Goal: Task Accomplishment & Management: Complete application form

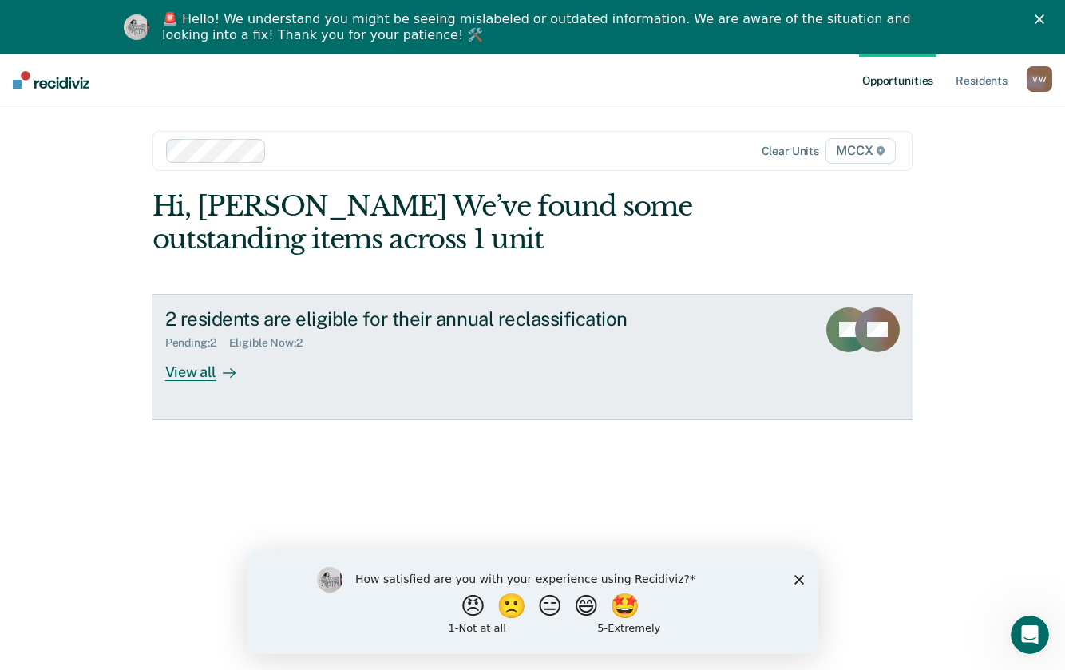
click at [199, 373] on div "View all" at bounding box center [209, 365] width 89 height 31
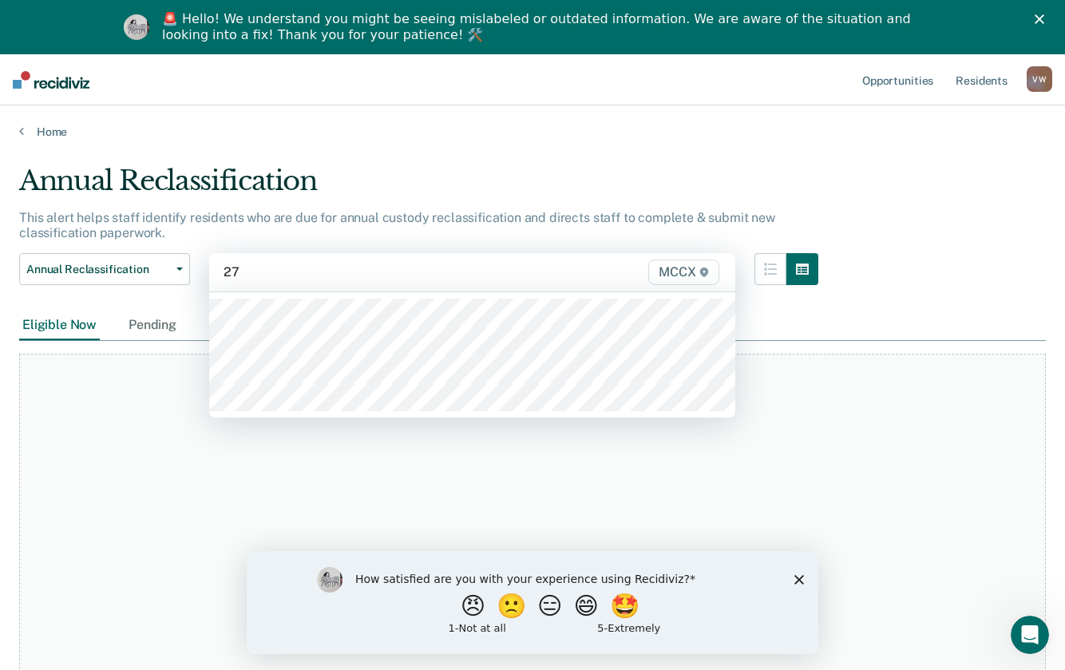
type input "27c"
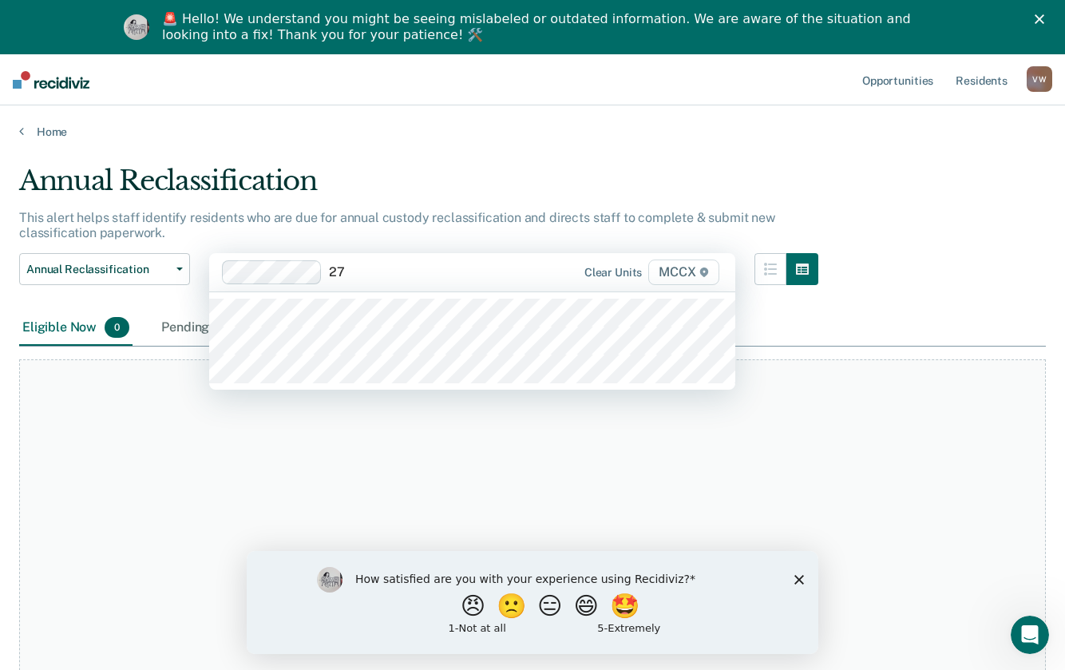
type input "27d"
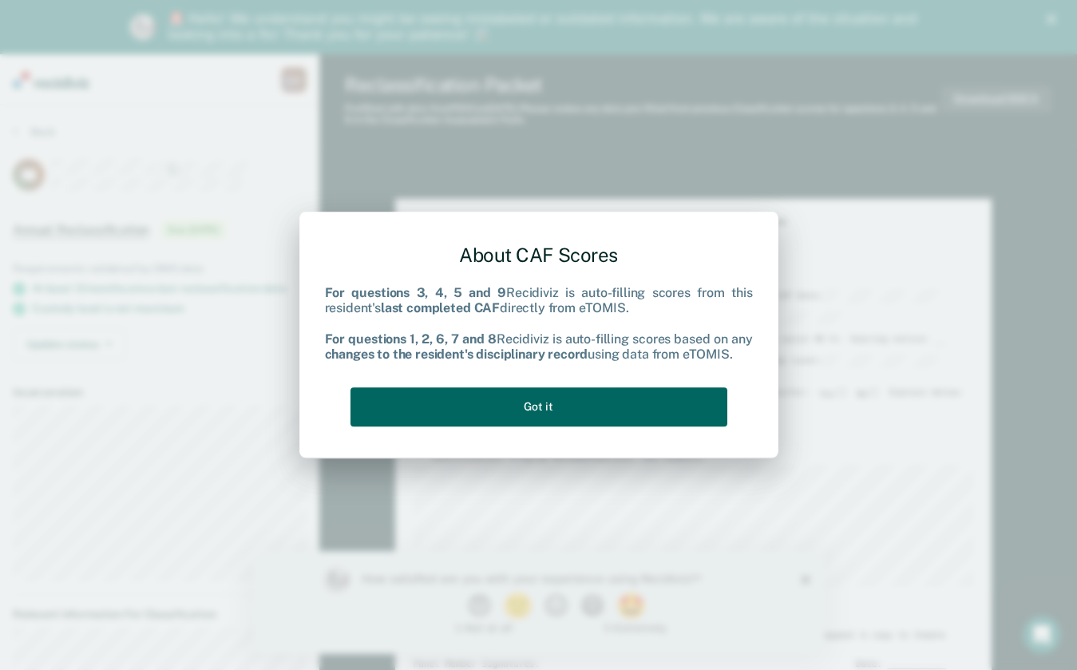
click at [571, 409] on button "Got it" at bounding box center [538, 406] width 377 height 39
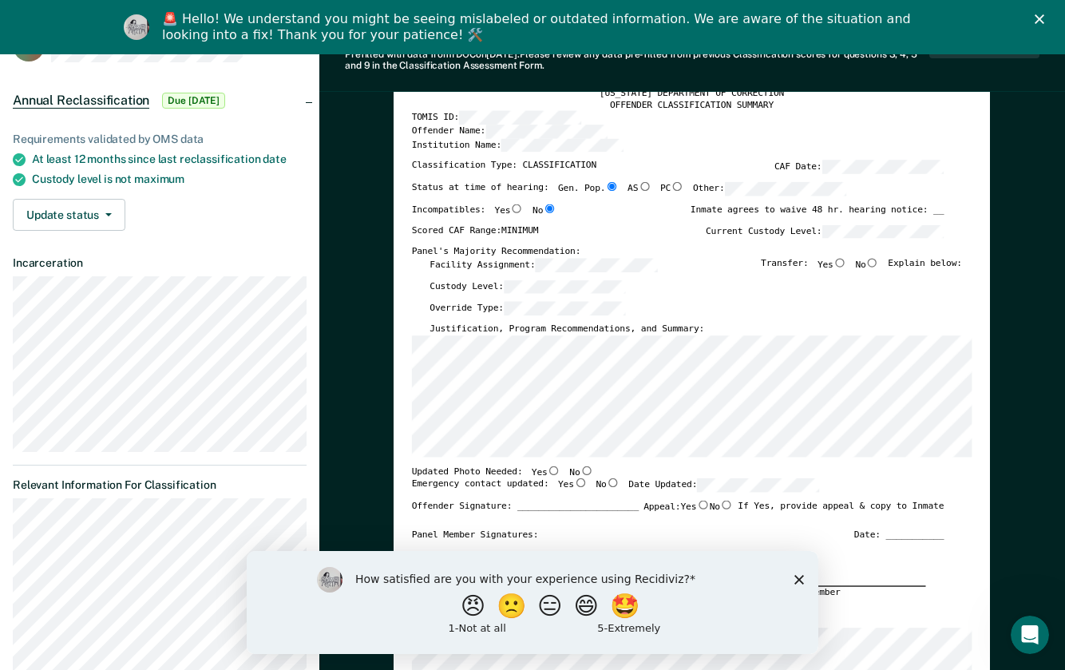
scroll to position [160, 0]
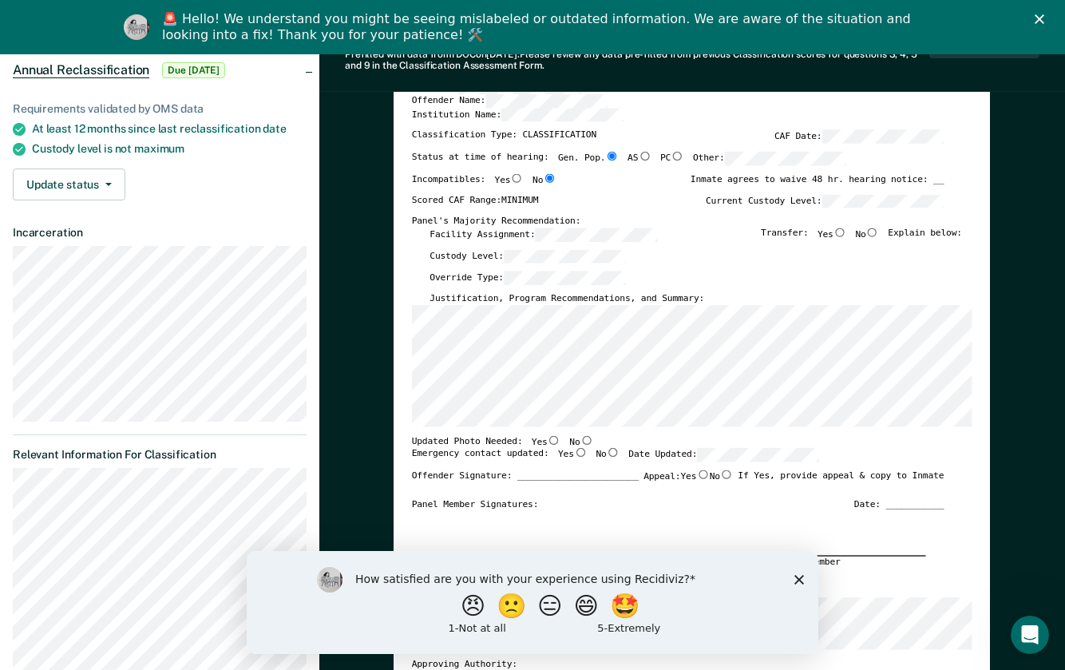
click at [877, 232] on input "No" at bounding box center [872, 231] width 13 height 9
type textarea "x"
radio input "true"
click at [580, 439] on input "No" at bounding box center [586, 439] width 13 height 9
type textarea "x"
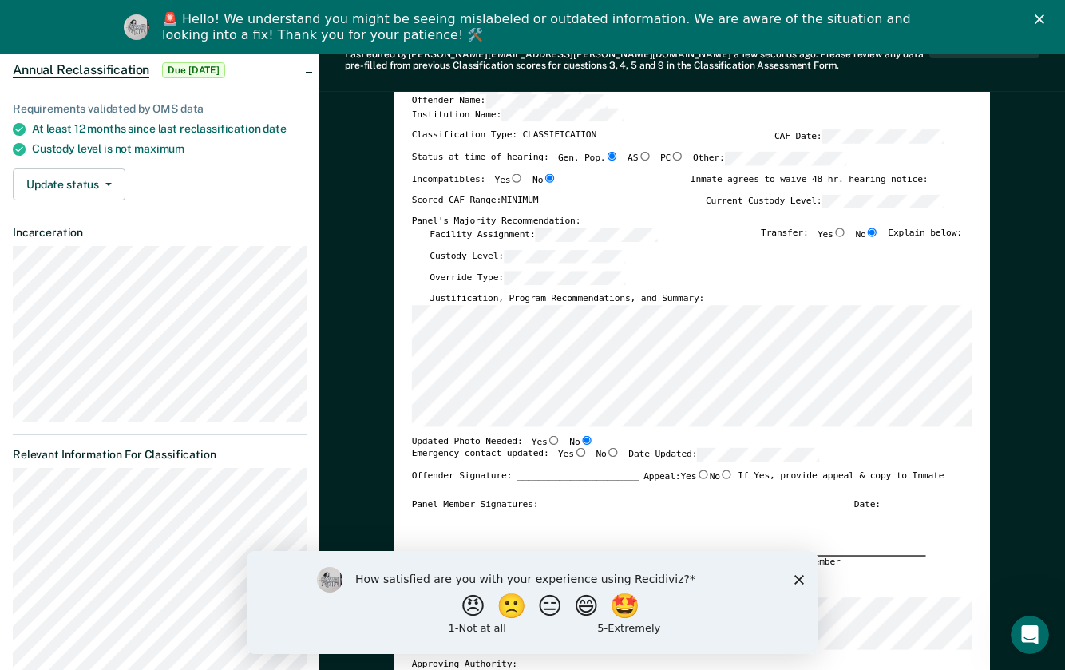
radio input "true"
click at [574, 452] on input "Yes" at bounding box center [580, 452] width 13 height 9
type textarea "x"
radio input "true"
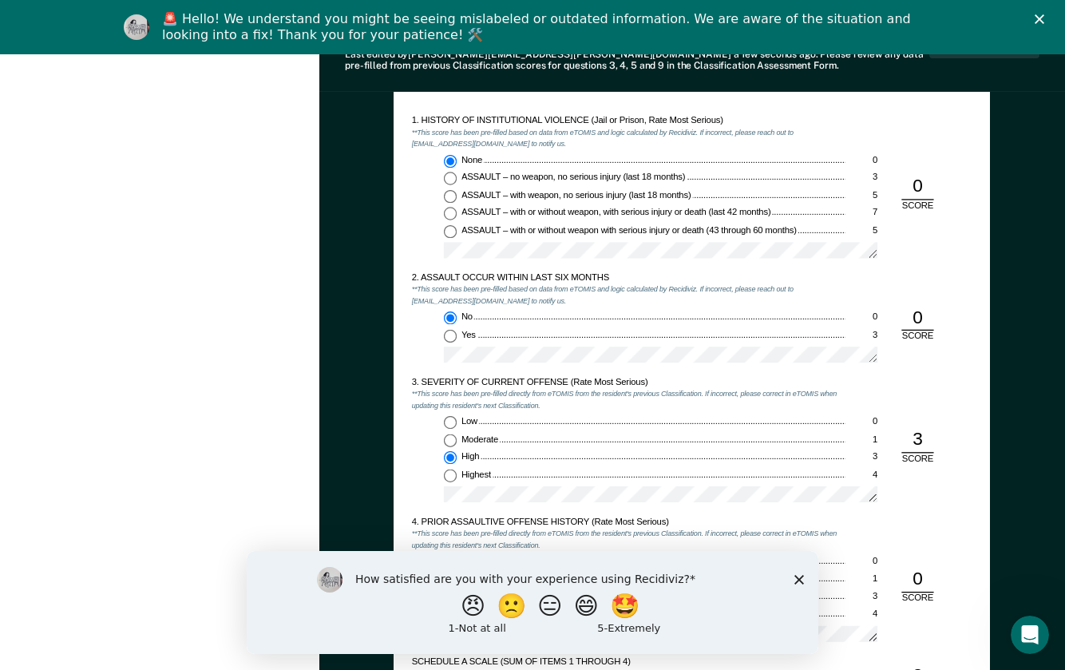
scroll to position [1197, 0]
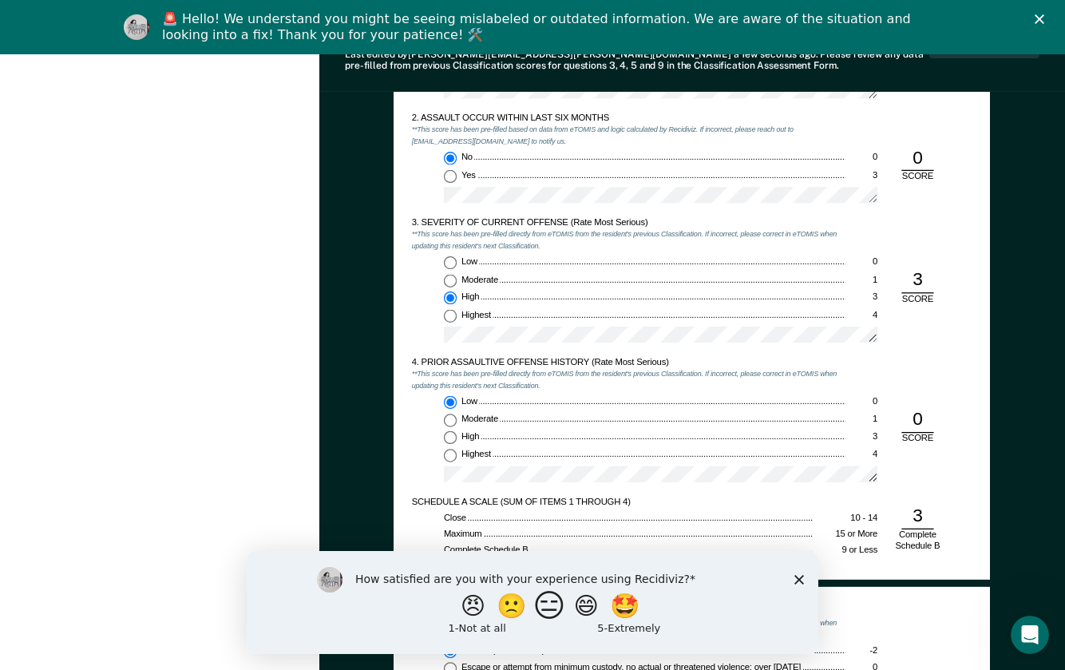
click at [550, 606] on button "😑" at bounding box center [552, 605] width 38 height 32
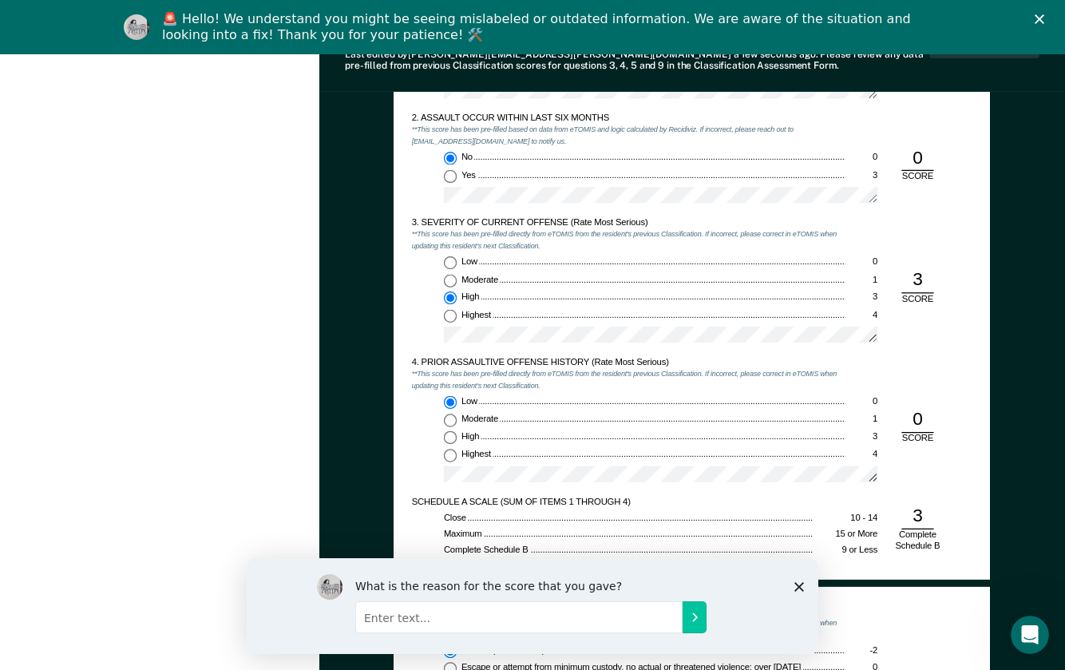
click at [796, 584] on icon "Close survey" at bounding box center [799, 586] width 10 height 10
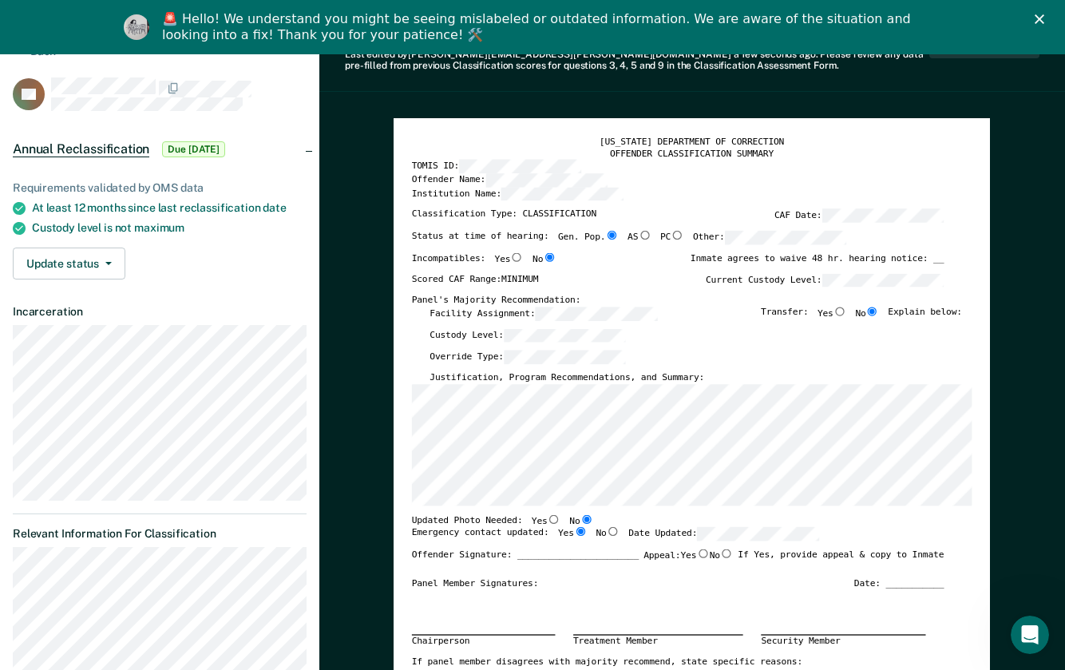
scroll to position [0, 0]
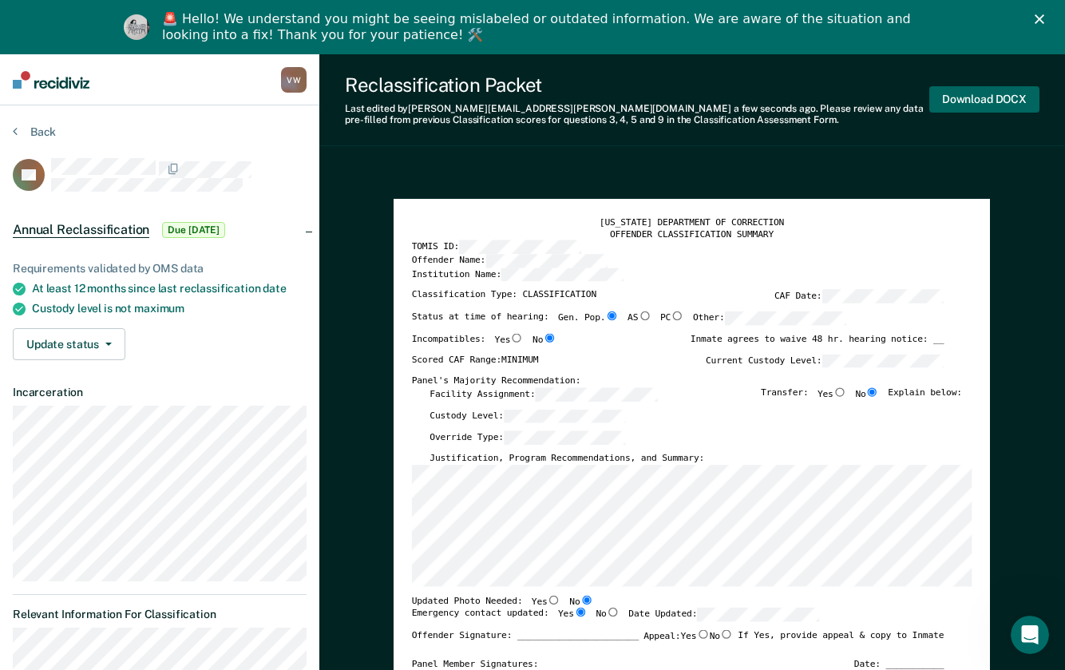
click at [982, 100] on button "Download DOCX" at bounding box center [984, 99] width 110 height 26
type textarea "x"
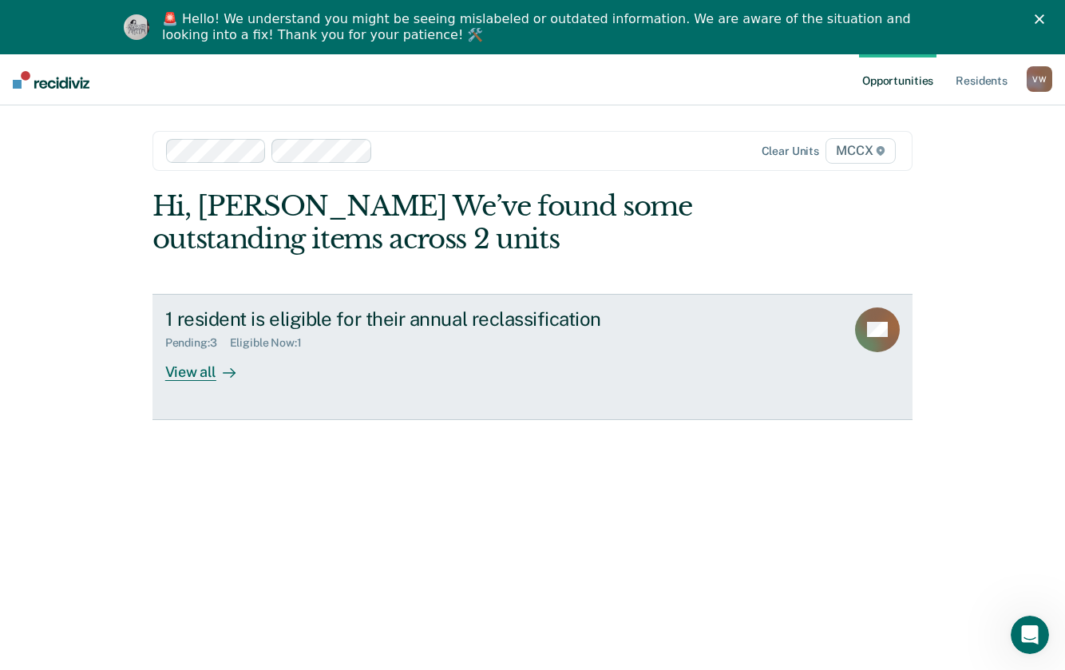
click at [172, 373] on div "View all" at bounding box center [209, 365] width 89 height 31
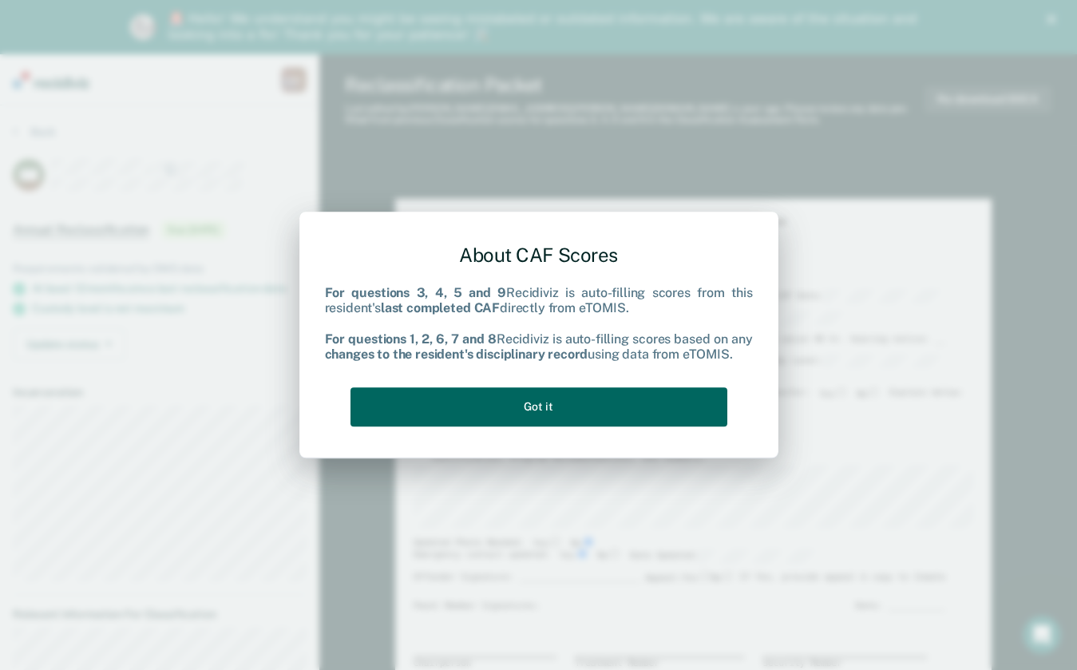
click at [555, 407] on button "Got it" at bounding box center [538, 406] width 377 height 39
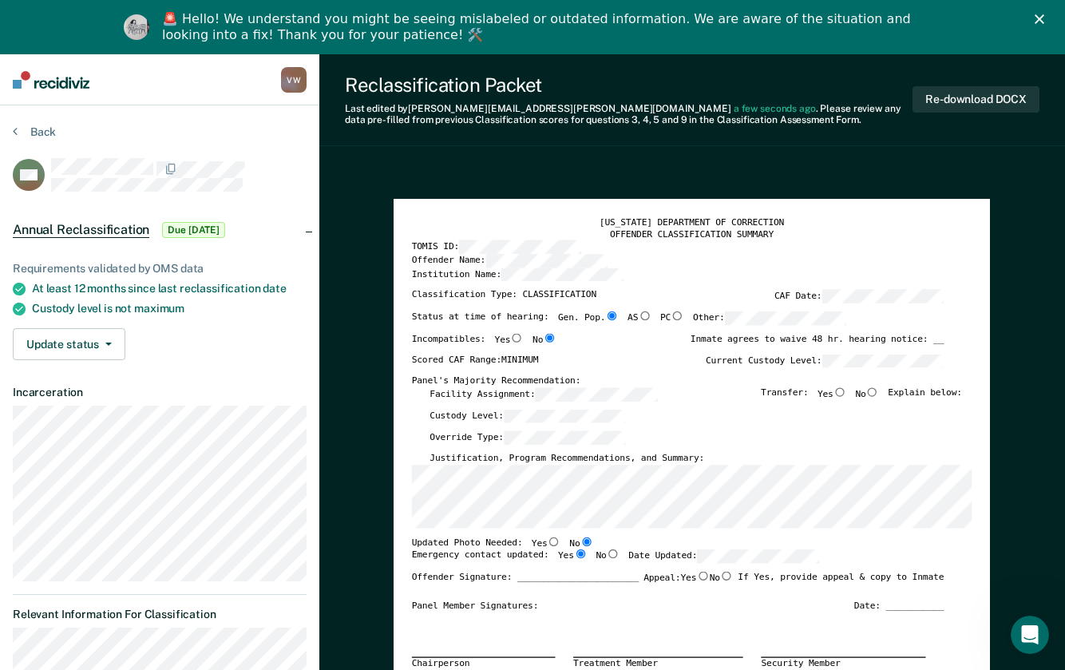
click at [879, 390] on input "No" at bounding box center [872, 391] width 13 height 9
type textarea "x"
radio input "true"
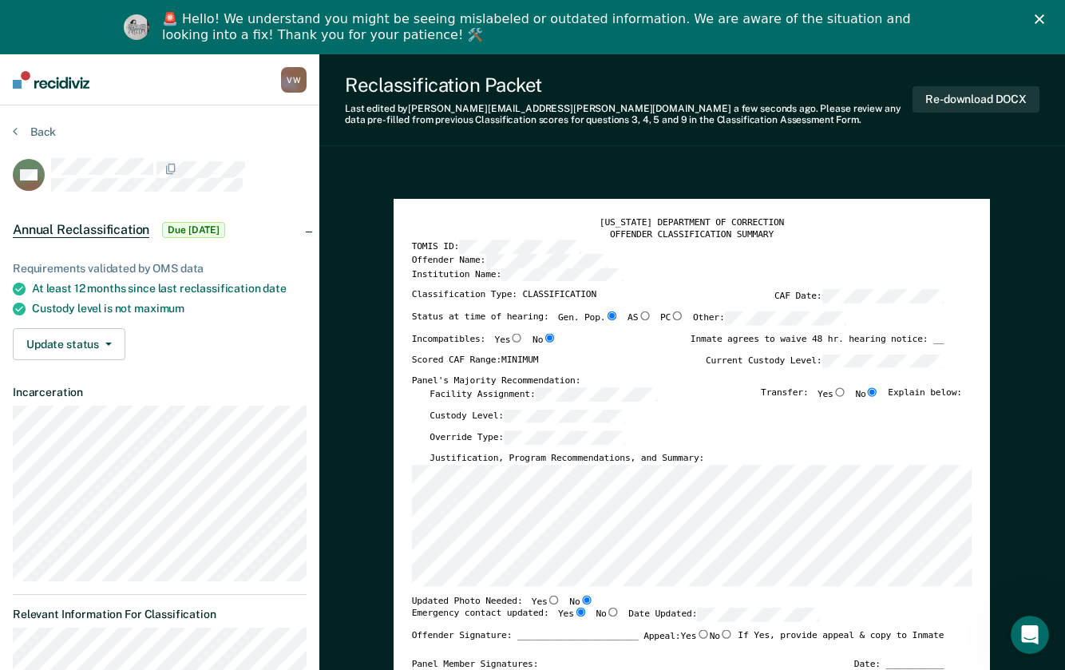
click at [674, 612] on label "Date Updated:" at bounding box center [724, 614] width 191 height 14
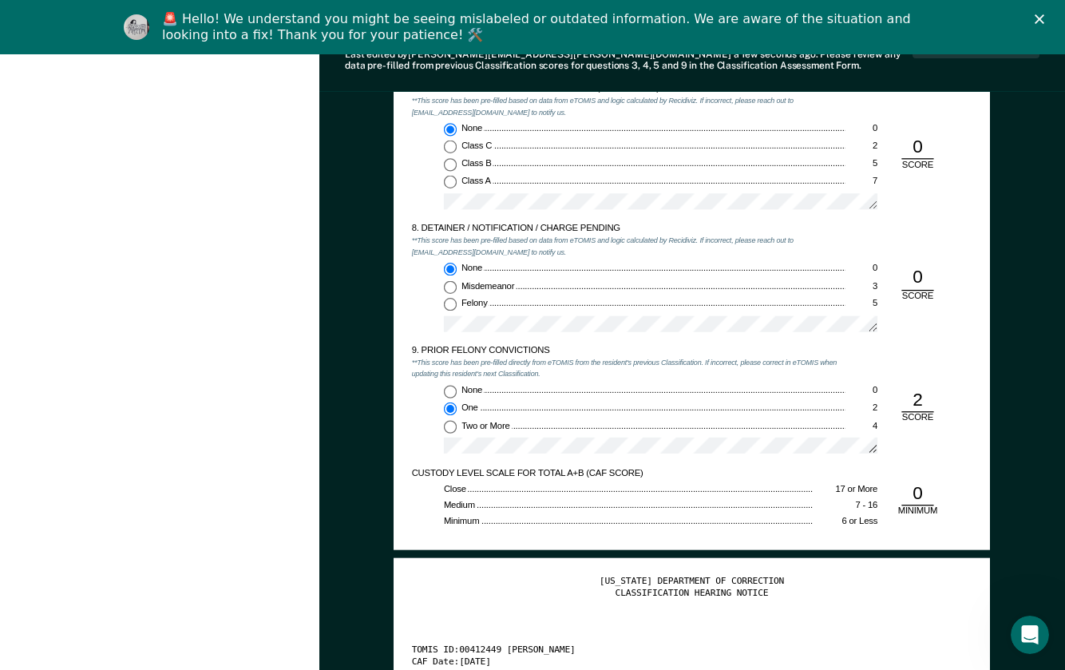
scroll to position [2155, 0]
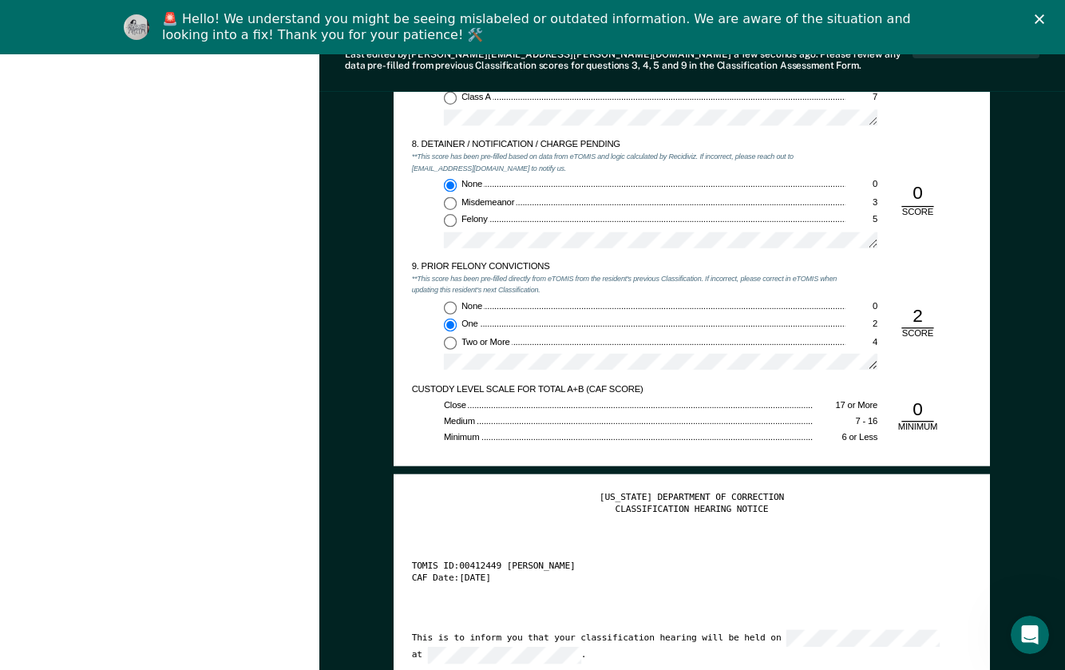
click at [505, 321] on div "One" at bounding box center [653, 324] width 384 height 12
click at [456, 321] on input "One 2" at bounding box center [450, 324] width 13 height 13
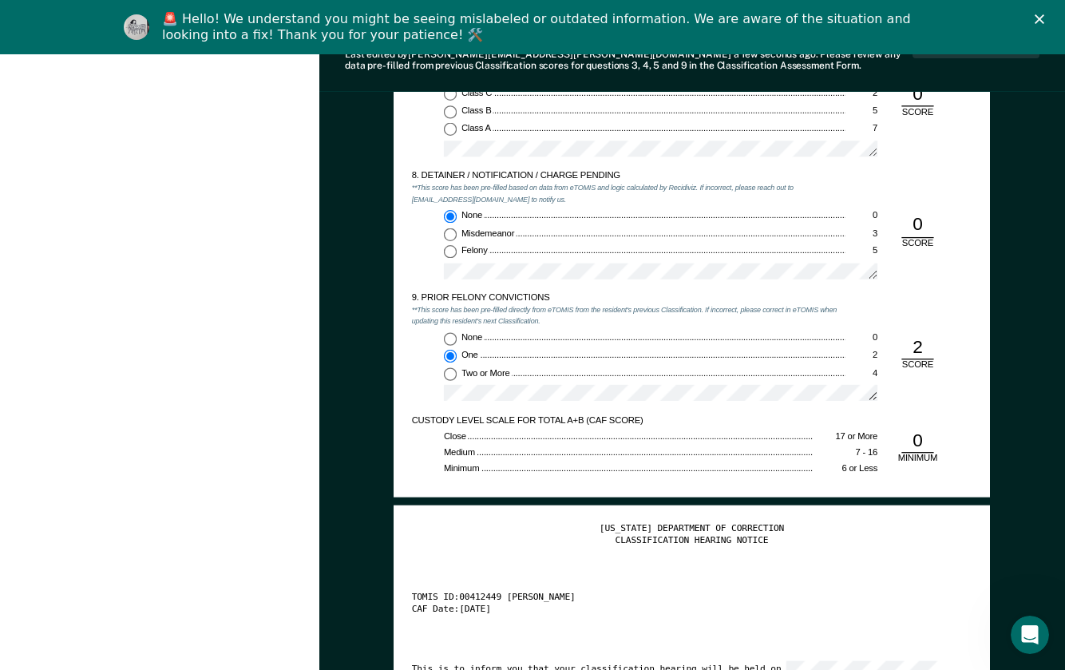
scroll to position [2314, 0]
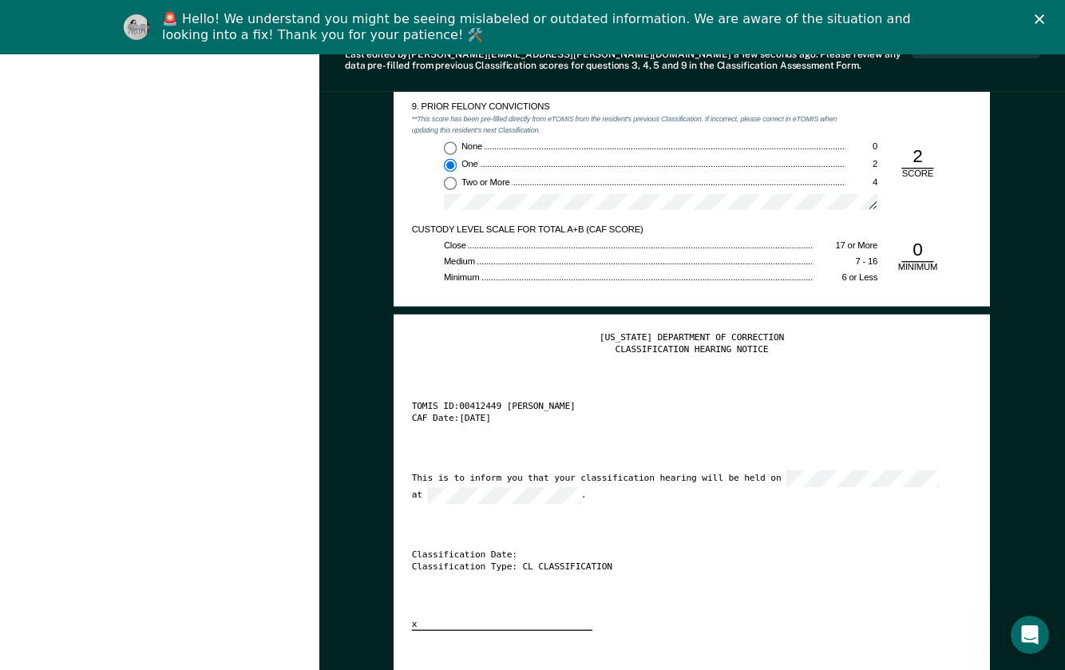
click at [757, 460] on div "[US_STATE] DEPARTMENT OF CORRECTION CLASSIFICATION HEARING NOTICE TOMIS ID: 004…" at bounding box center [692, 482] width 560 height 298
click at [650, 518] on div "[US_STATE] DEPARTMENT OF CORRECTION CLASSIFICATION HEARING NOTICE TOMIS ID: 004…" at bounding box center [692, 482] width 560 height 298
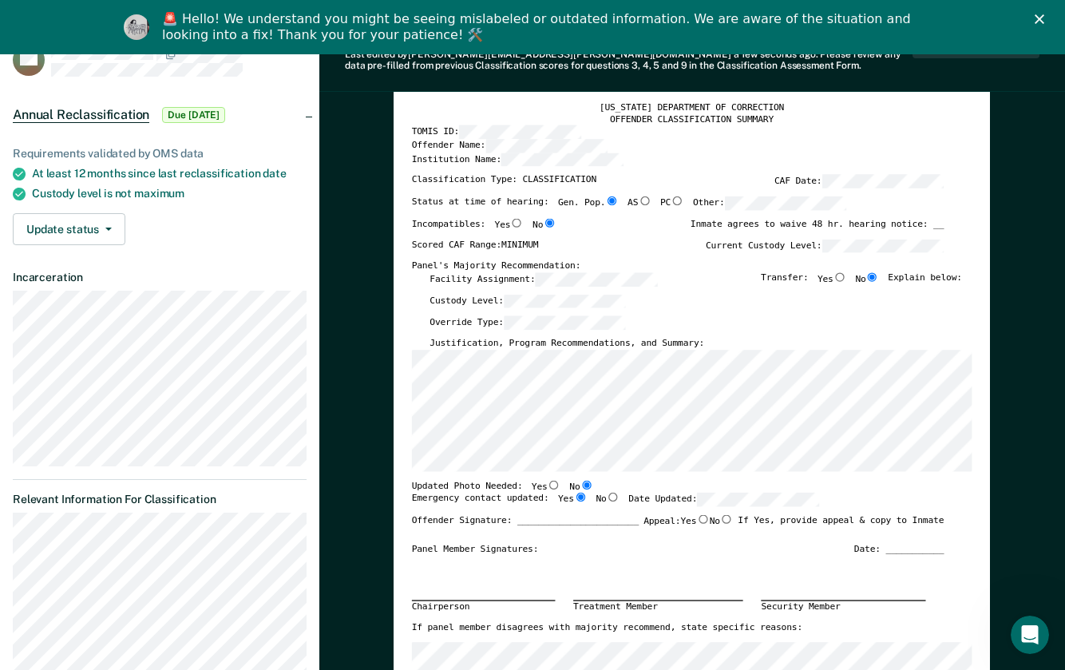
scroll to position [79, 0]
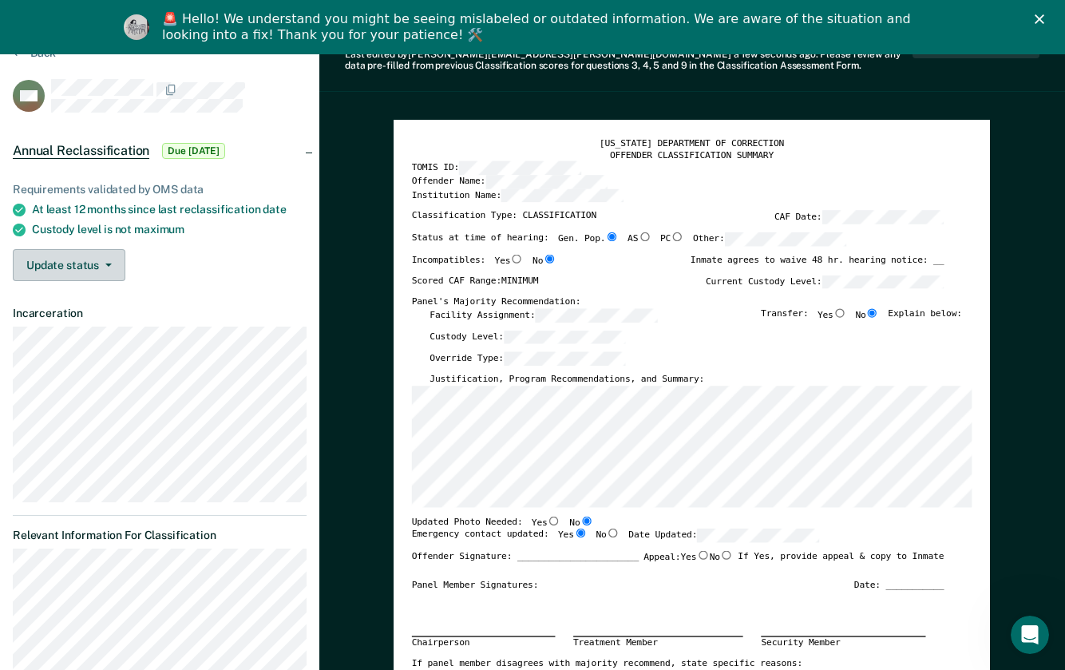
click at [47, 259] on button "Update status" at bounding box center [69, 265] width 113 height 32
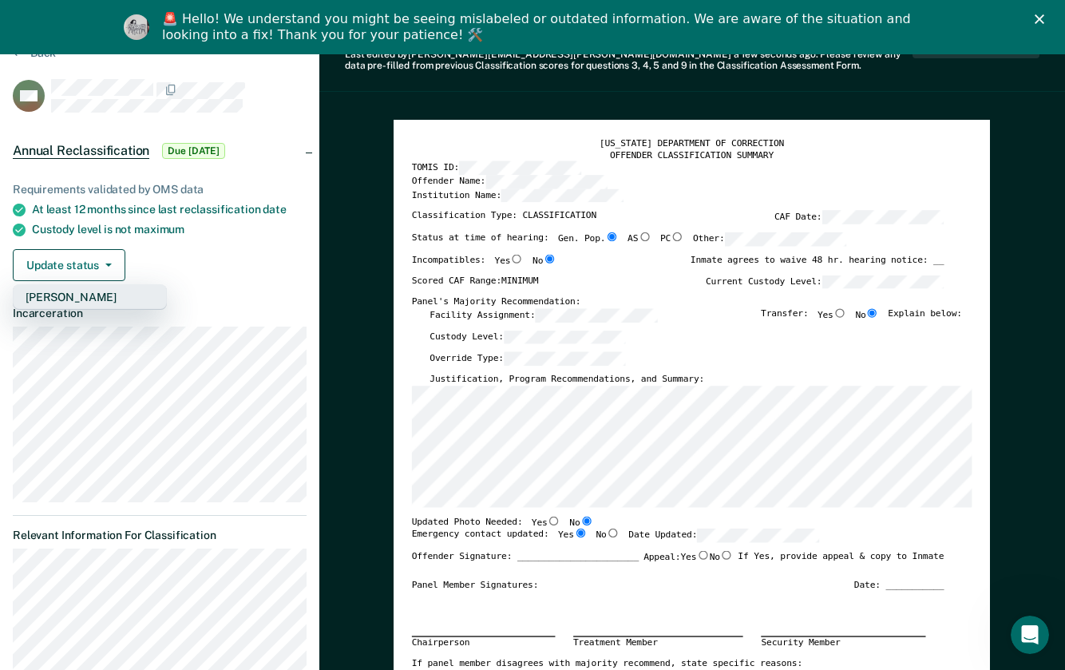
click at [38, 291] on button "[PERSON_NAME]" at bounding box center [90, 297] width 154 height 26
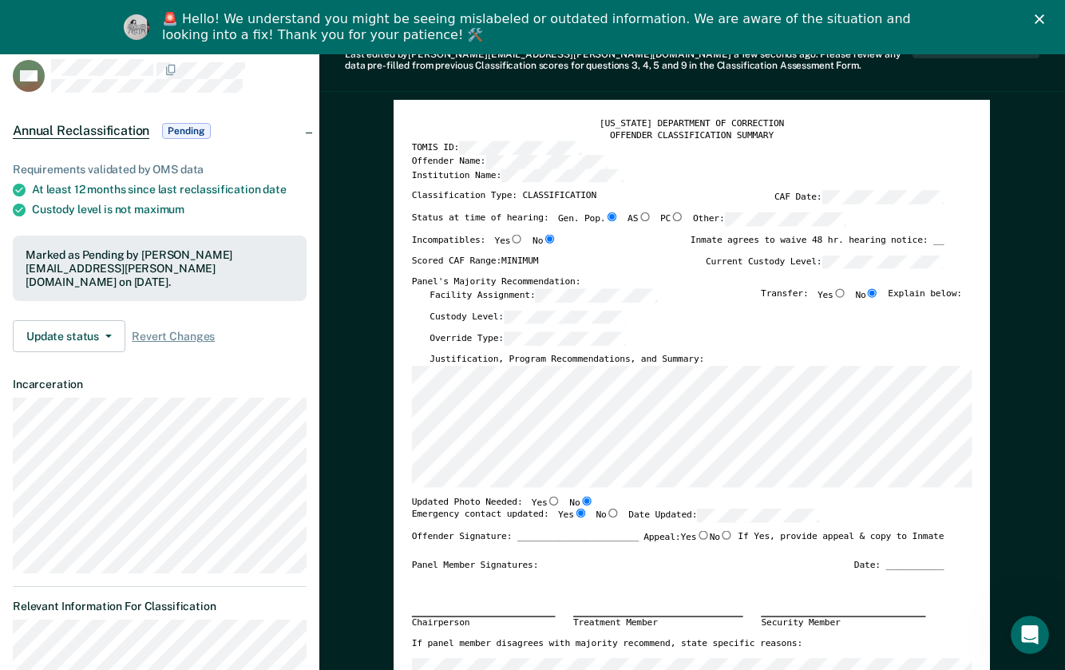
scroll to position [0, 0]
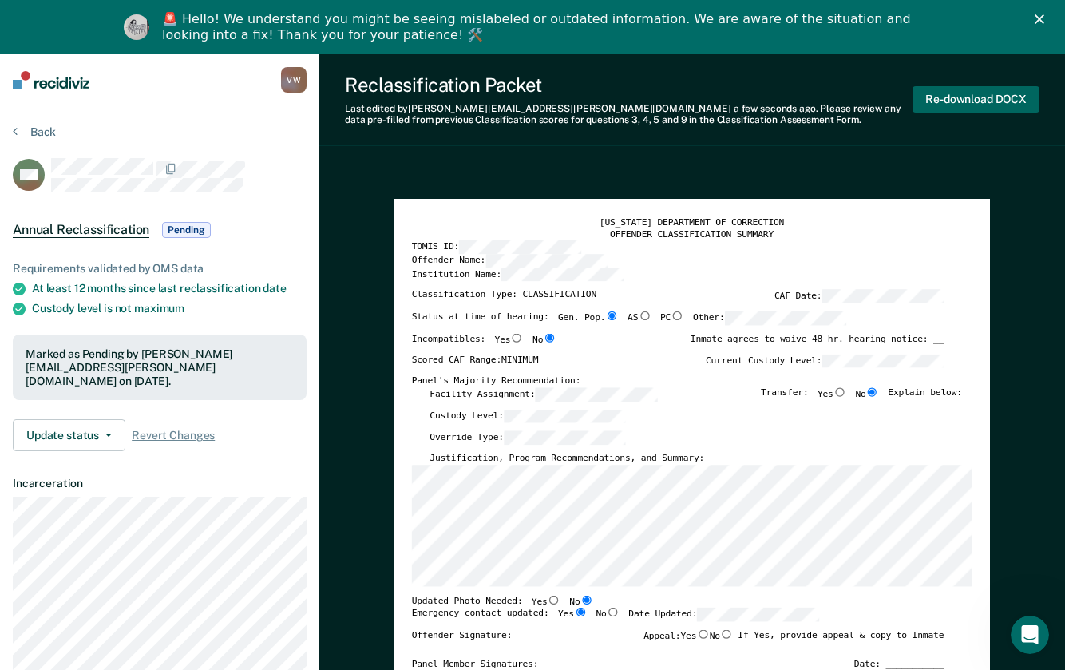
click at [976, 101] on button "Re-download DOCX" at bounding box center [975, 99] width 127 height 26
type textarea "x"
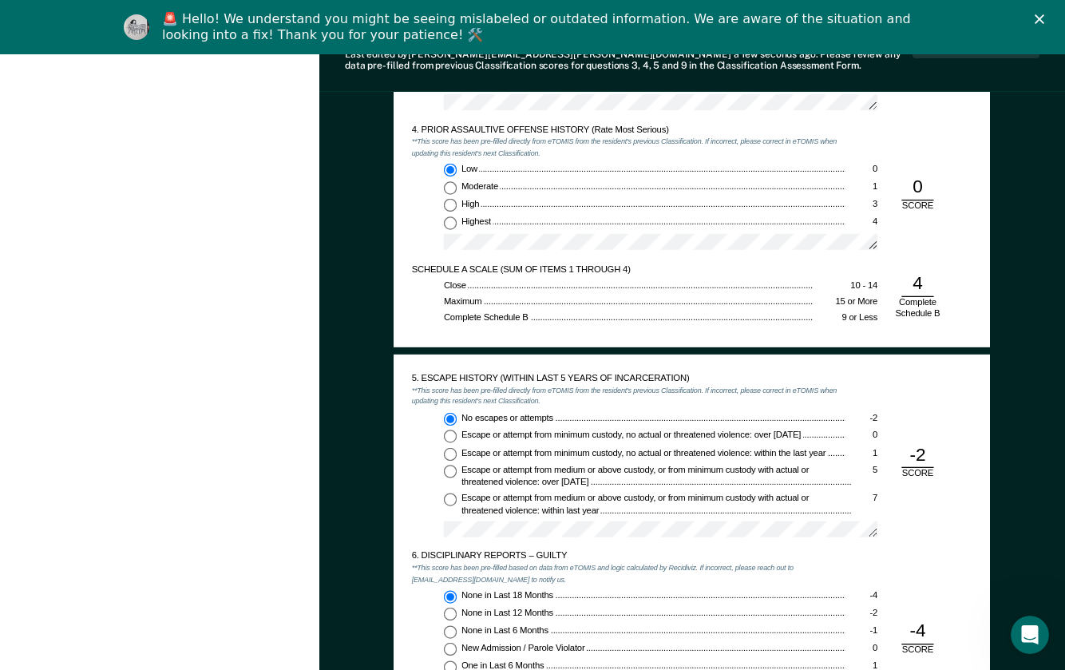
scroll to position [1276, 0]
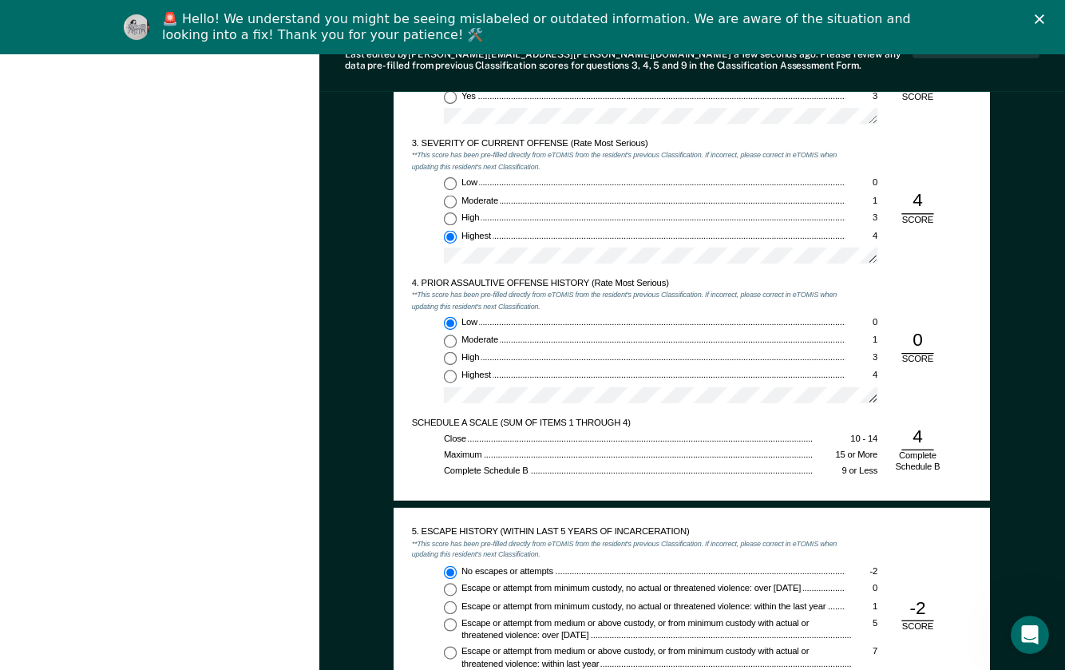
click at [1044, 20] on polygon "Close" at bounding box center [1039, 19] width 10 height 10
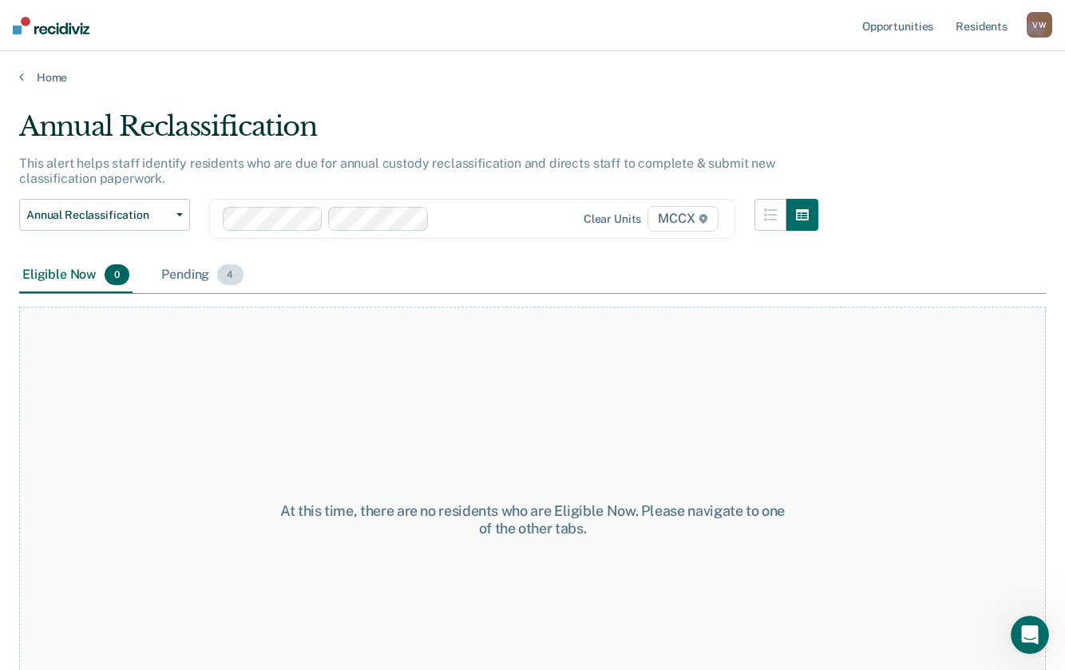
click at [181, 270] on div "Pending 4" at bounding box center [202, 275] width 88 height 35
